Goal: Task Accomplishment & Management: Complete application form

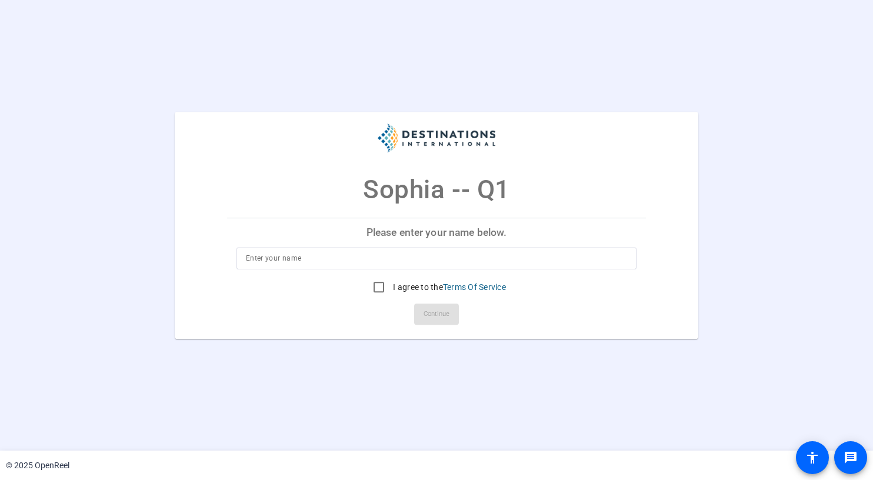
click at [294, 265] on input at bounding box center [436, 258] width 381 height 14
type input "Ava"
click at [378, 290] on input "I agree to the Terms Of Service" at bounding box center [379, 287] width 24 height 24
checkbox input "true"
click at [429, 320] on span "Continue" at bounding box center [436, 314] width 26 height 18
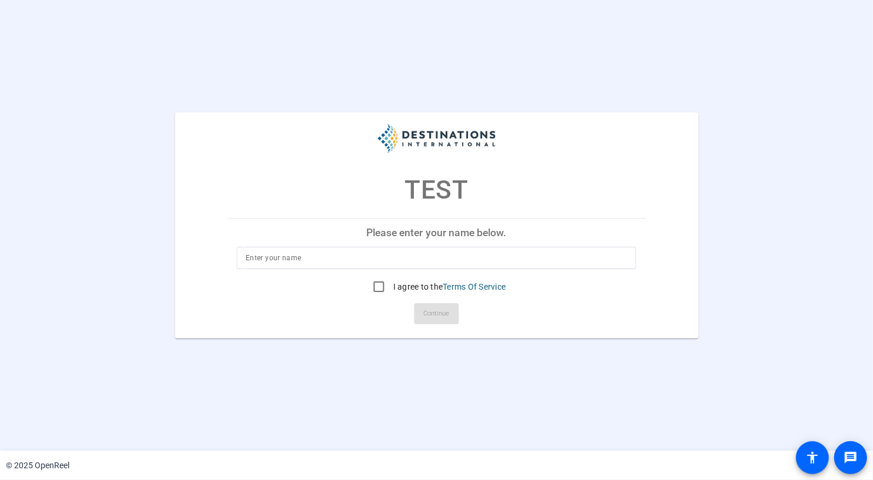
click at [278, 266] on div at bounding box center [437, 258] width 382 height 22
type input "AVA"
click at [373, 285] on input "I agree to the Terms Of Service" at bounding box center [380, 287] width 24 height 24
checkbox input "true"
click at [436, 325] on span at bounding box center [437, 314] width 45 height 28
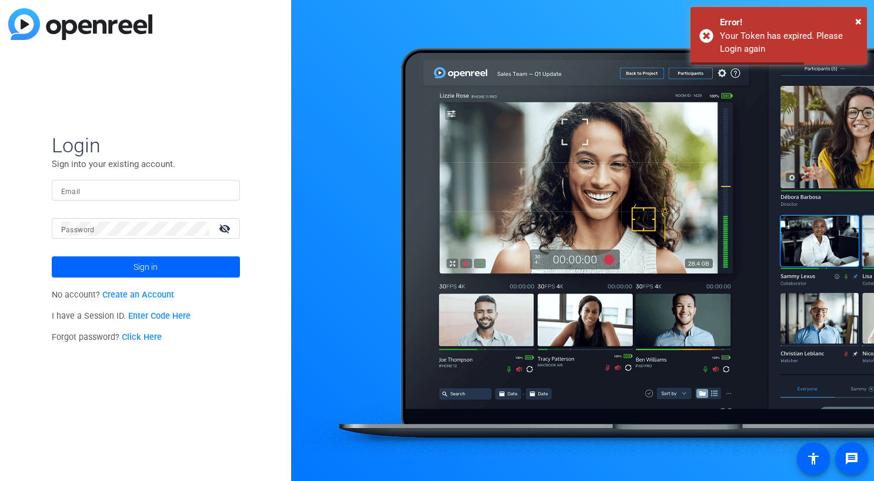
click at [179, 201] on mat-form-field "Email" at bounding box center [146, 199] width 188 height 38
click at [173, 196] on input "Email" at bounding box center [145, 190] width 169 height 14
type input "[EMAIL_ADDRESS][DOMAIN_NAME]"
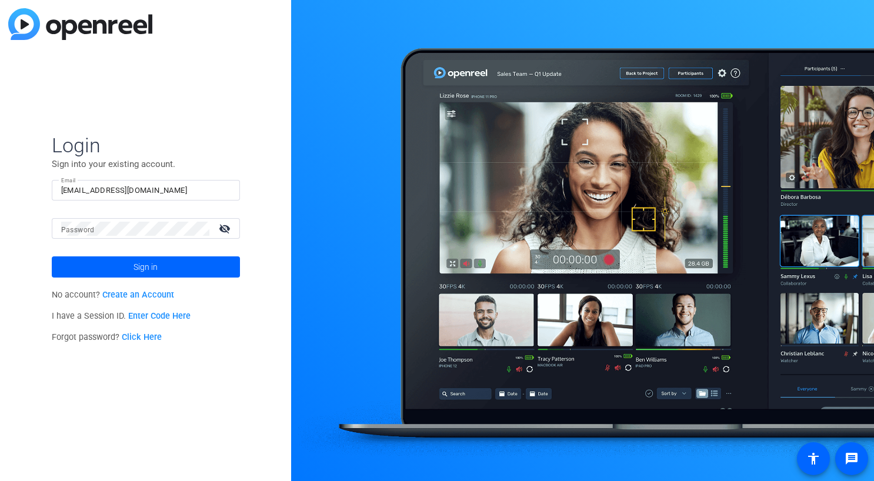
click at [181, 218] on mat-form-field "Email [EMAIL_ADDRESS][DOMAIN_NAME]" at bounding box center [146, 199] width 188 height 38
click at [180, 218] on mat-form-field "Email [EMAIL_ADDRESS][DOMAIN_NAME]" at bounding box center [146, 199] width 188 height 38
